Goal: Information Seeking & Learning: Find specific page/section

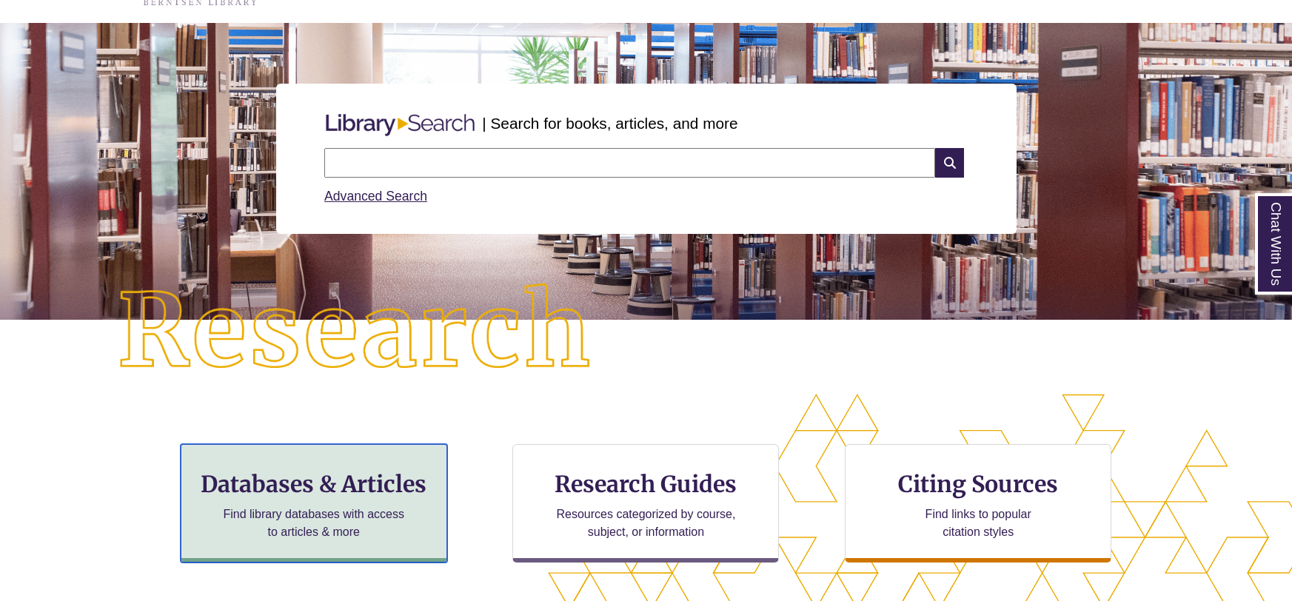
click at [332, 494] on h3 "Databases & Articles" at bounding box center [313, 484] width 241 height 28
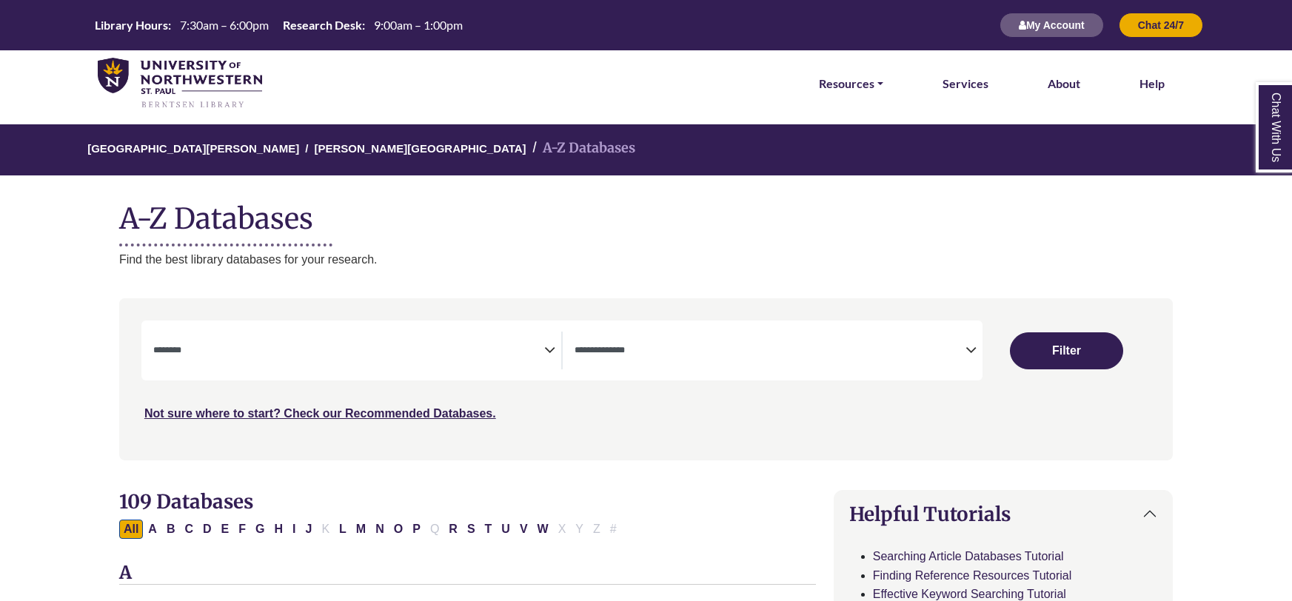
select select "Database Subject Filter"
select select "Database Types Filter"
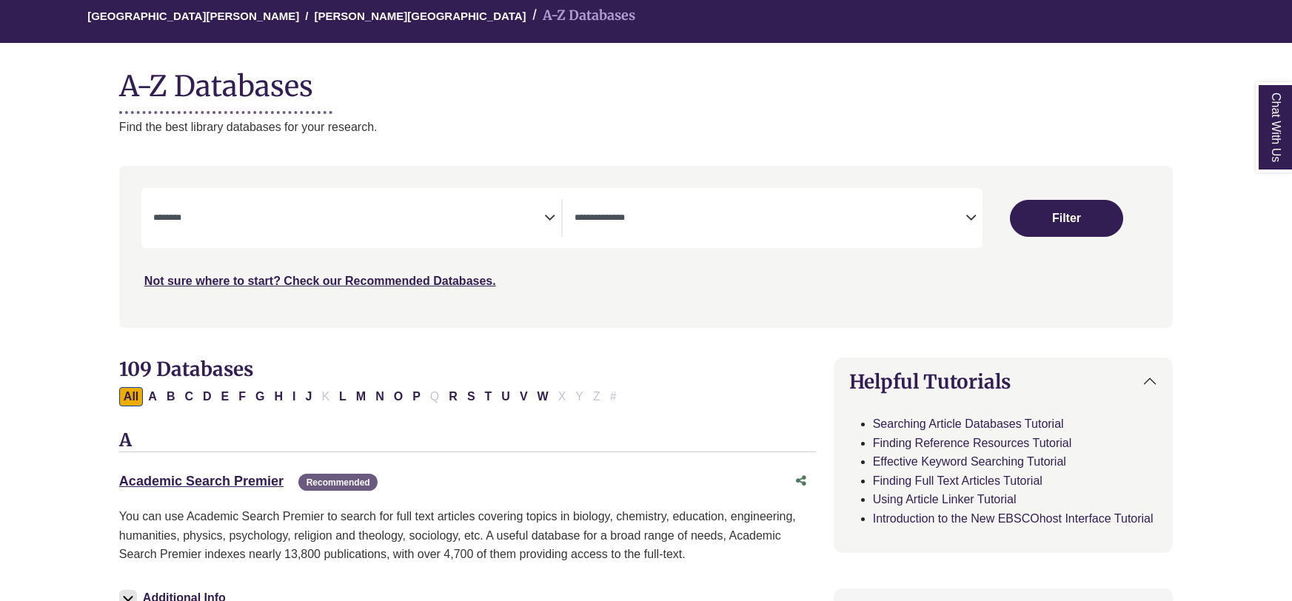
scroll to position [133, 0]
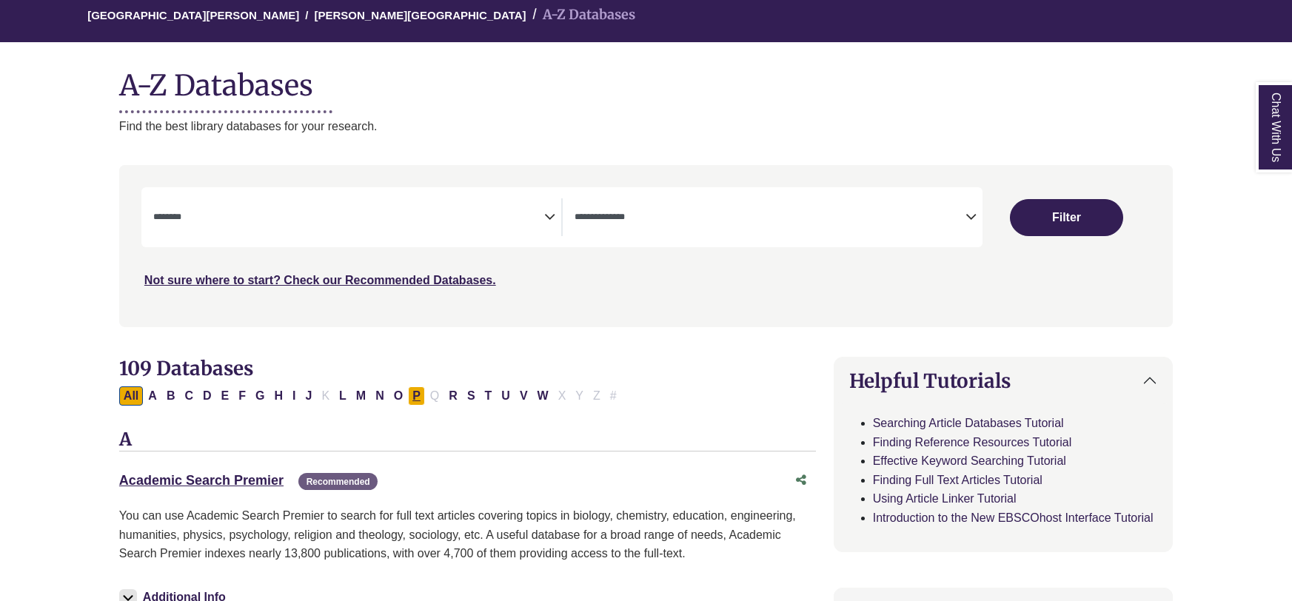
click at [417, 400] on button "P" at bounding box center [416, 395] width 17 height 19
select select "Database Subject Filter"
select select "Database Types Filter"
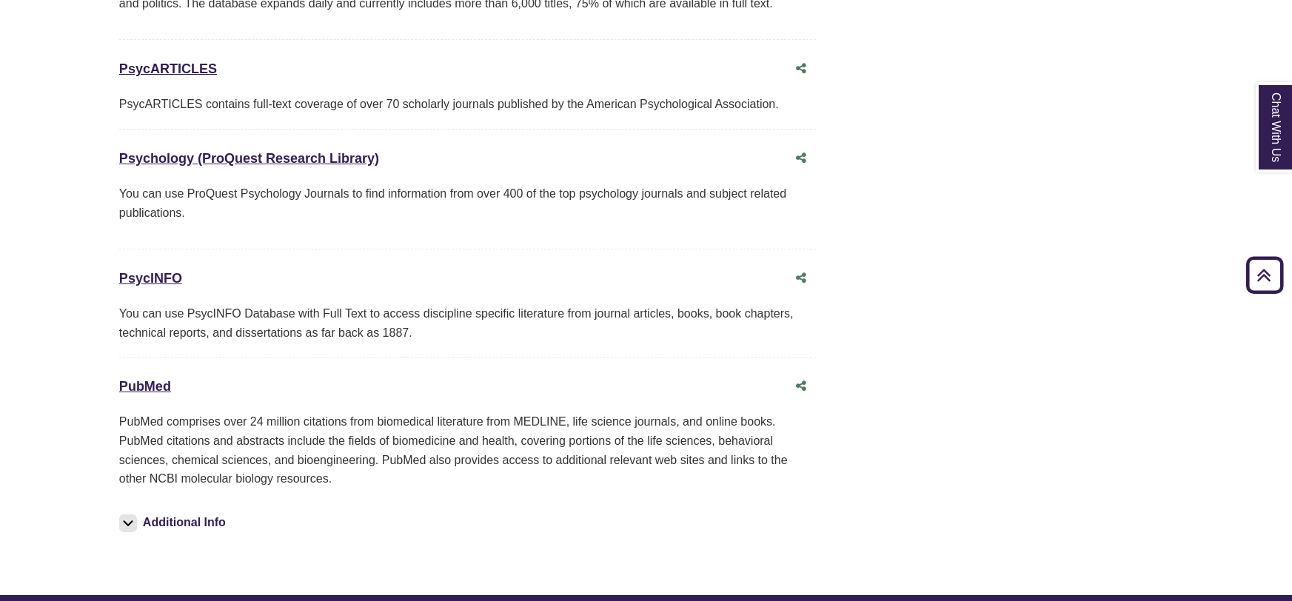
scroll to position [1818, 0]
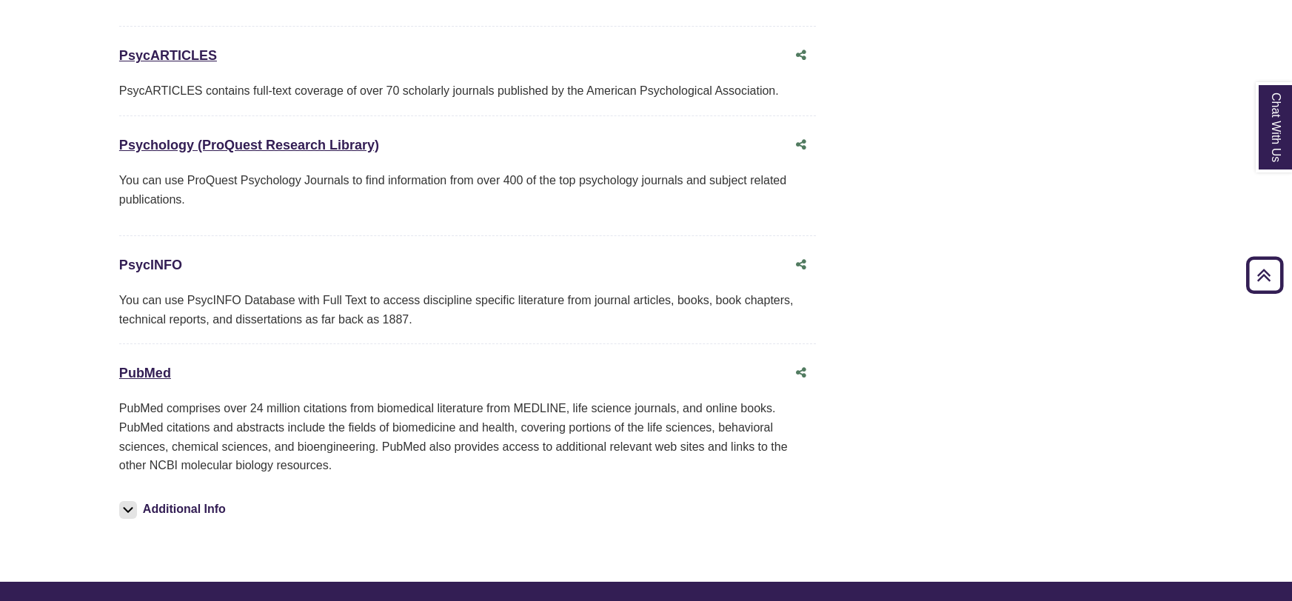
click at [156, 260] on link "PsycINFO This link opens in a new window" at bounding box center [150, 265] width 63 height 15
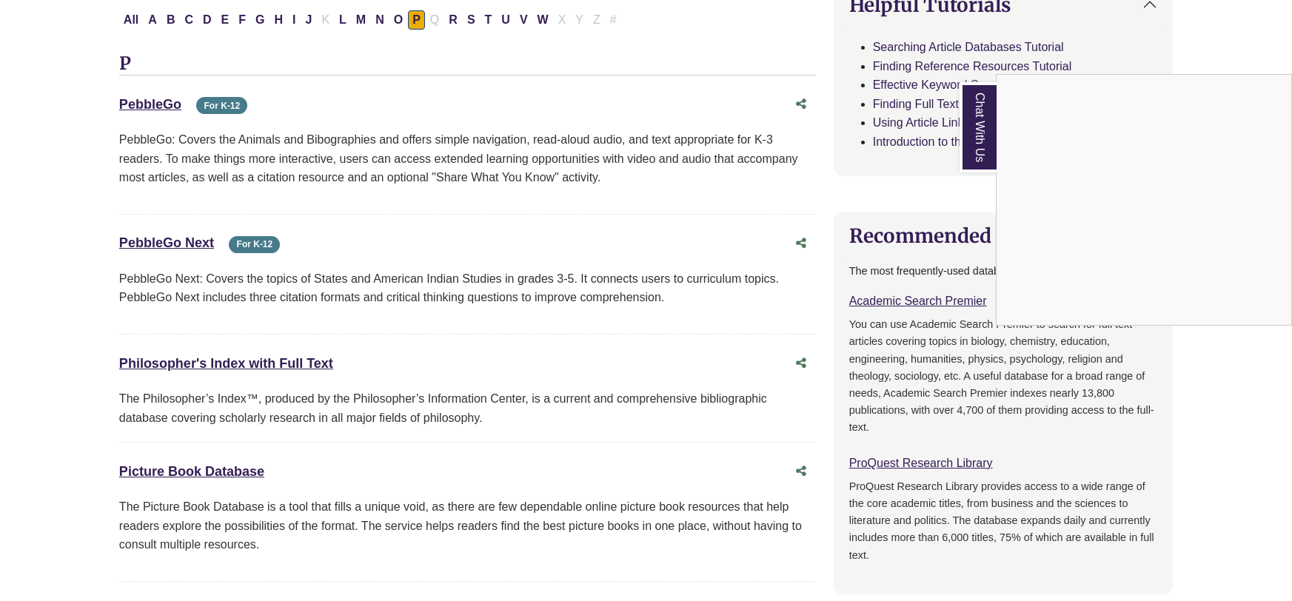
select select "Database Subject Filter"
select select "Database Types Filter"
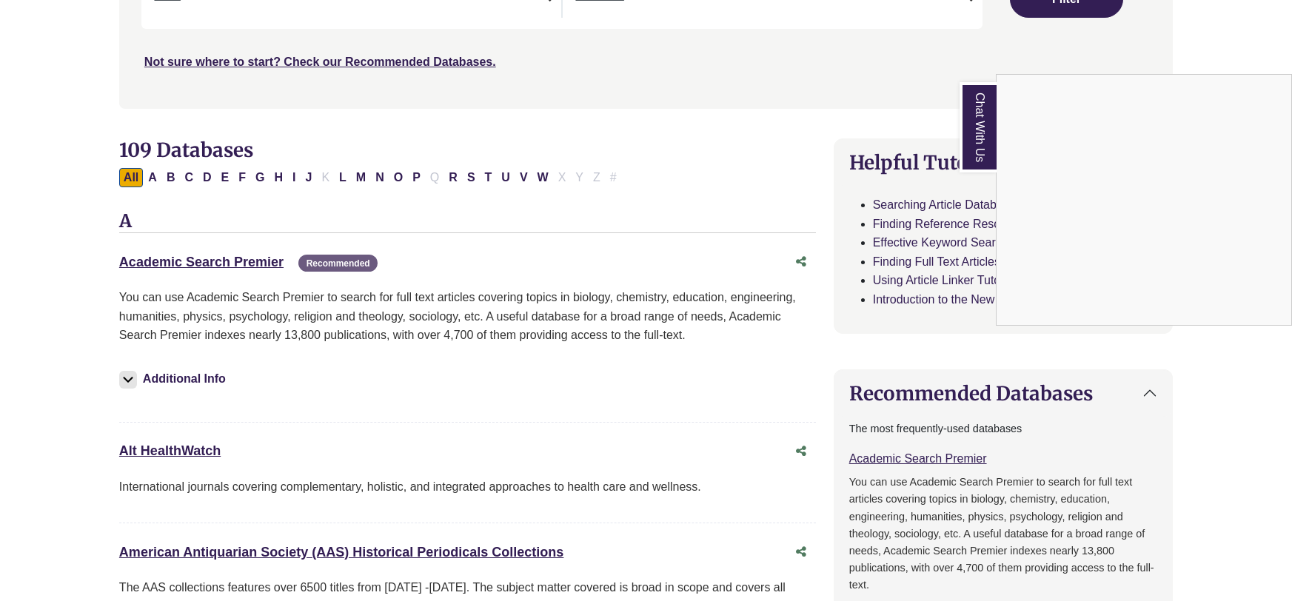
scroll to position [133, 0]
